Goal: Navigation & Orientation: Find specific page/section

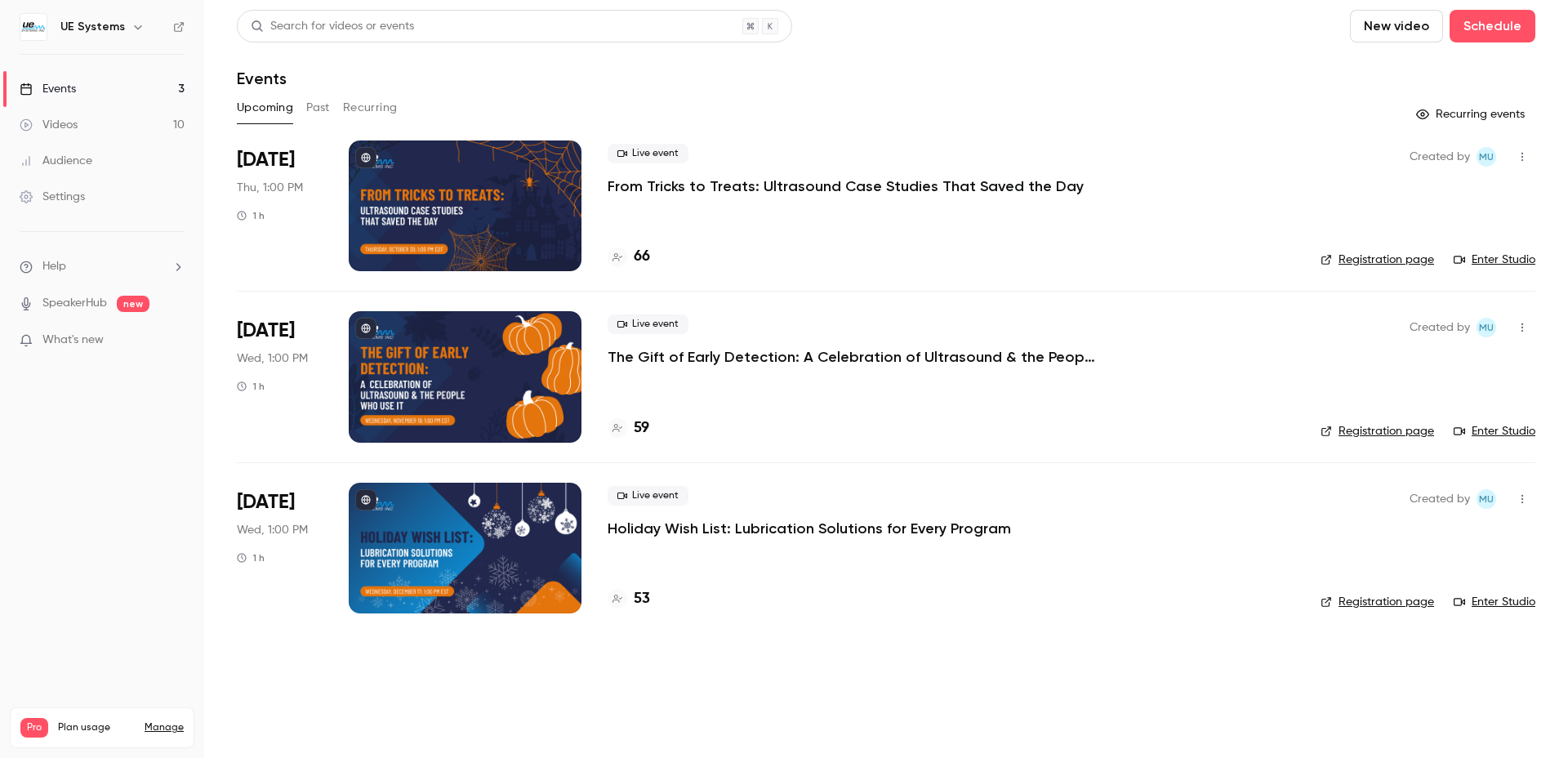
click at [979, 647] on main "Search for videos or events New video Schedule Events Upcoming Past Recurring R…" at bounding box center [886, 379] width 1364 height 758
